Goal: Task Accomplishment & Management: Use online tool/utility

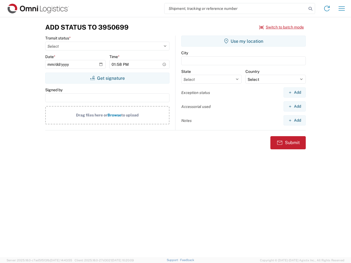
click at [235, 8] on input "search" at bounding box center [235, 8] width 142 height 10
click at [310, 9] on icon at bounding box center [310, 9] width 8 height 8
click at [327, 8] on icon at bounding box center [326, 8] width 9 height 9
click at [342, 8] on icon "button" at bounding box center [342, 8] width 6 height 4
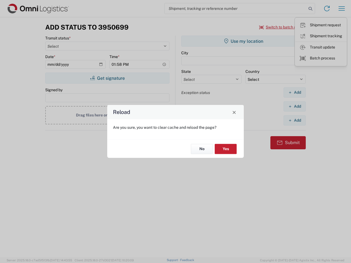
click at [107, 78] on div "Reload Are you sure, you want to clear cache and reload the page? No Yes" at bounding box center [175, 131] width 351 height 263
click at [243, 41] on div "Reload Are you sure, you want to clear cache and reload the page? No Yes" at bounding box center [175, 131] width 351 height 263
click at [294, 92] on div "Reload Are you sure, you want to clear cache and reload the page? No Yes" at bounding box center [175, 131] width 351 height 263
click at [294, 106] on div "Reload Are you sure, you want to clear cache and reload the page? No Yes" at bounding box center [175, 131] width 351 height 263
click at [294, 120] on div "Reload Are you sure, you want to clear cache and reload the page? No Yes" at bounding box center [175, 131] width 351 height 263
